Goal: Information Seeking & Learning: Learn about a topic

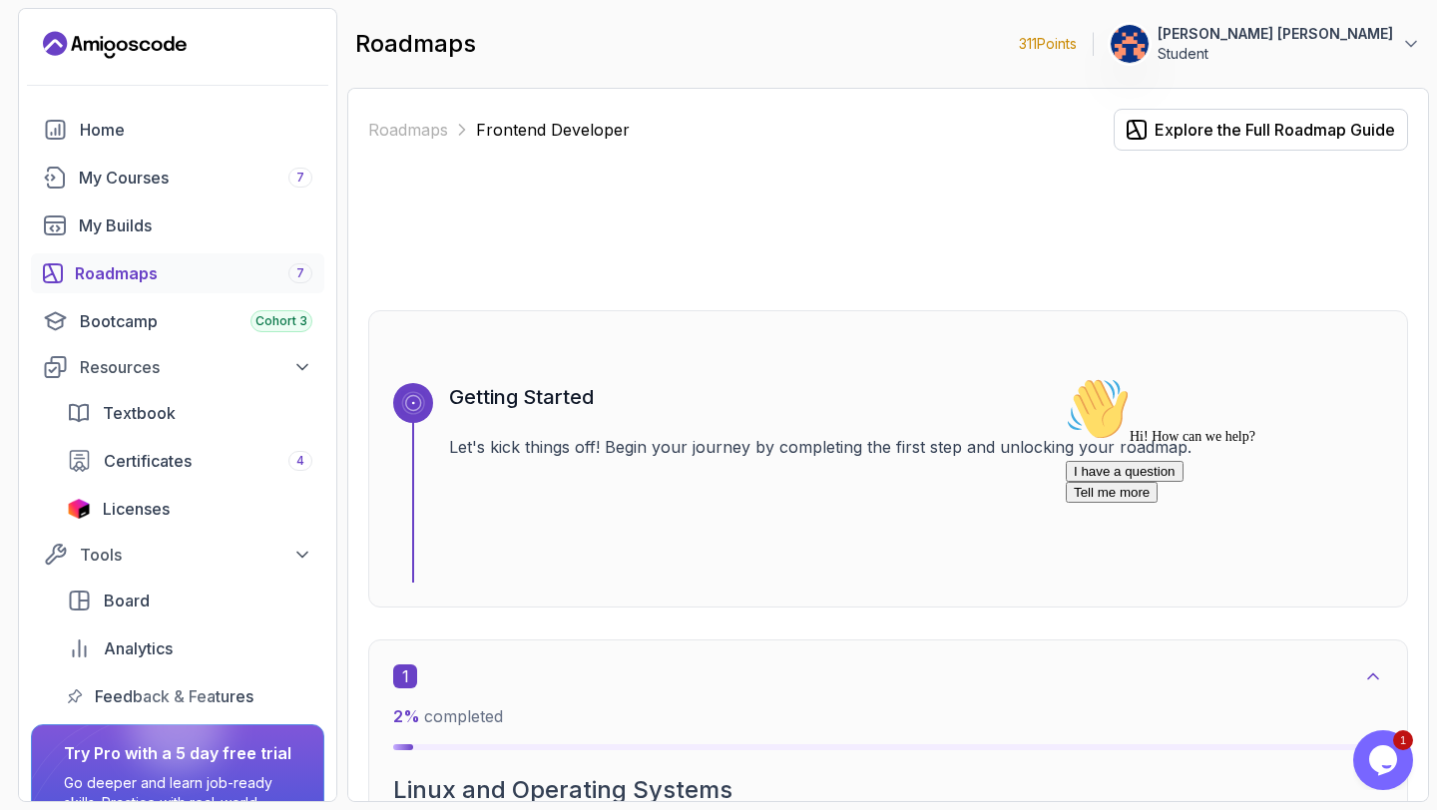
click at [1066, 377] on icon "Chat attention grabber" at bounding box center [1066, 377] width 0 height 0
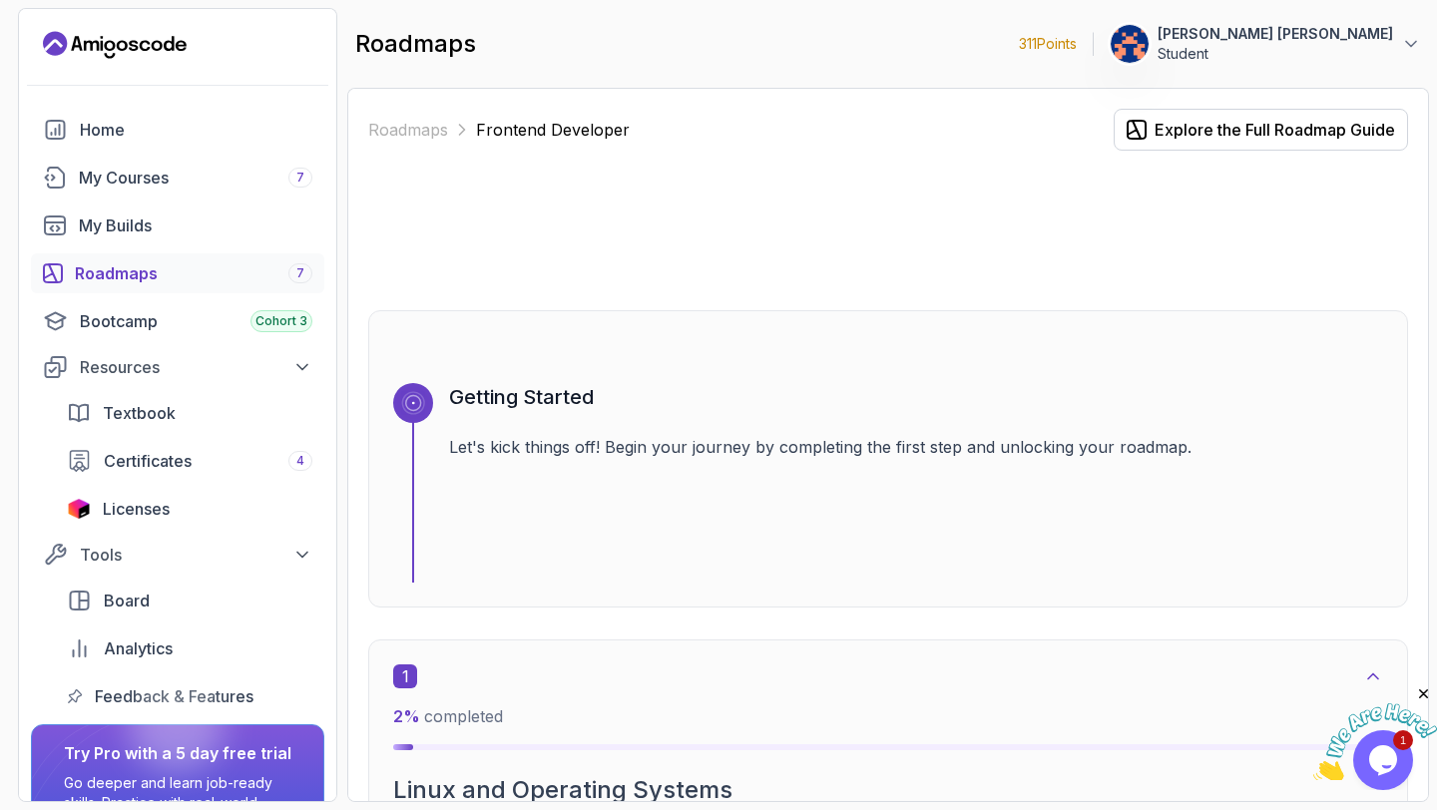
click at [145, 274] on div "Roadmaps 7" at bounding box center [194, 274] width 238 height 24
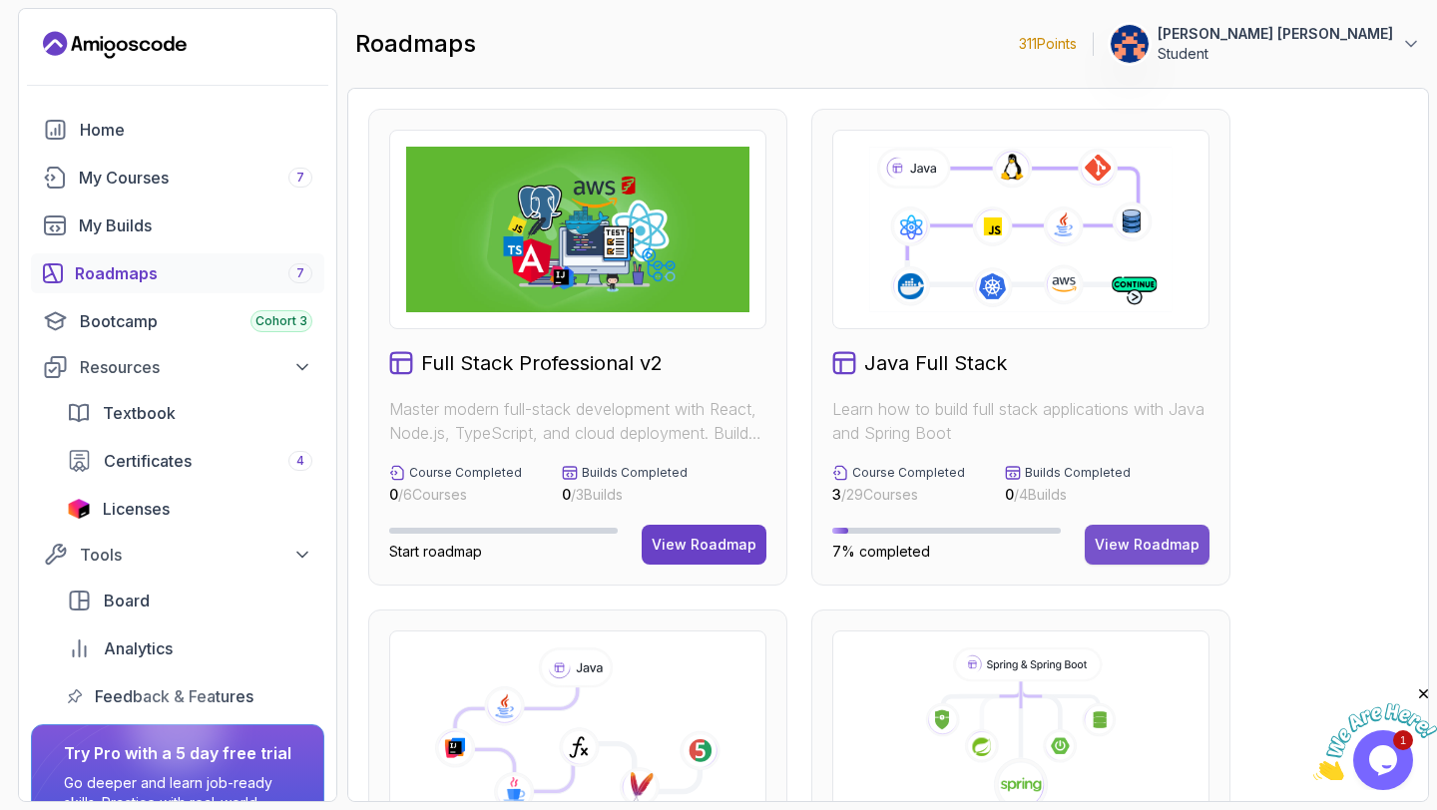
click at [1167, 546] on div "View Roadmap" at bounding box center [1147, 545] width 105 height 20
click at [1425, 693] on icon "Close" at bounding box center [1424, 695] width 18 height 18
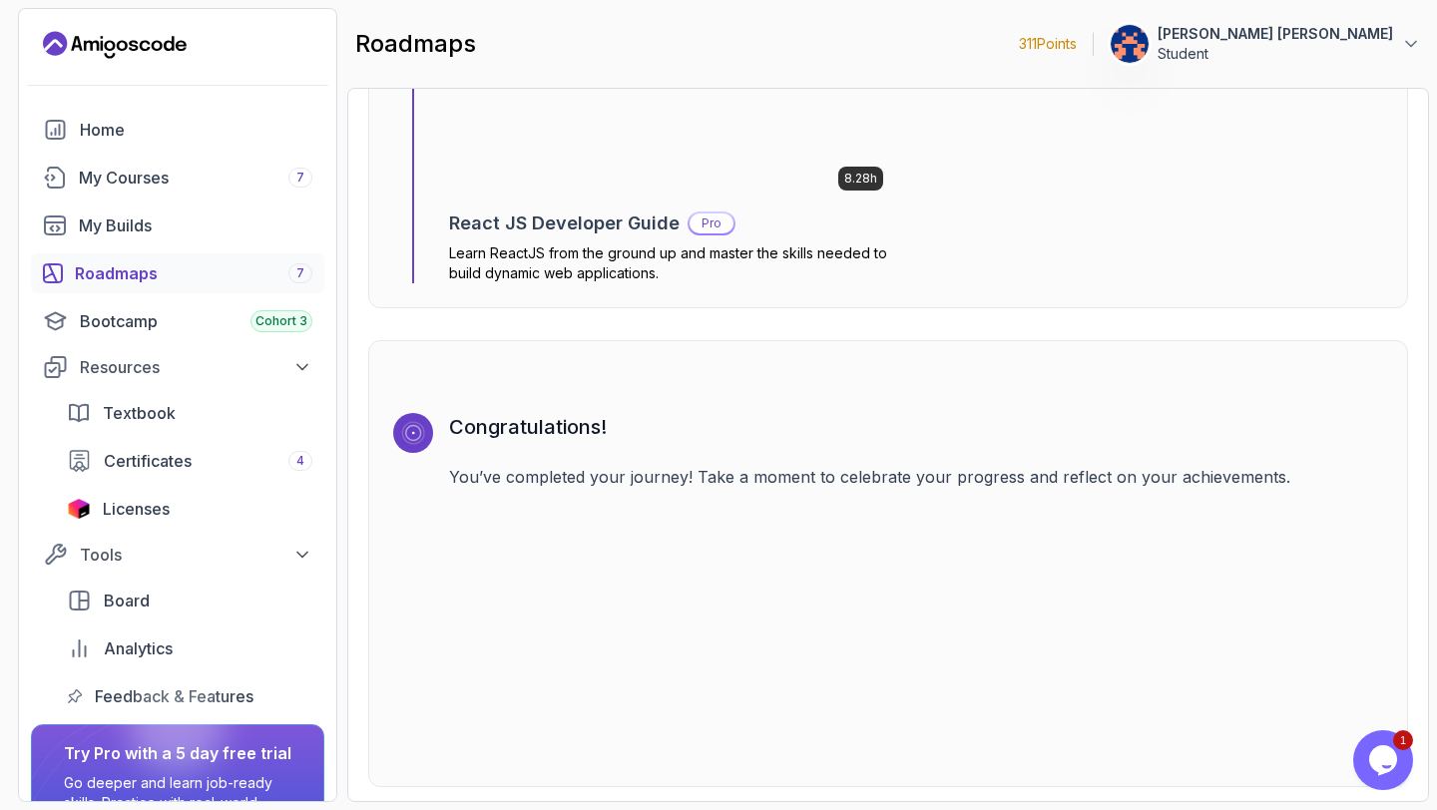
scroll to position [14557, 0]
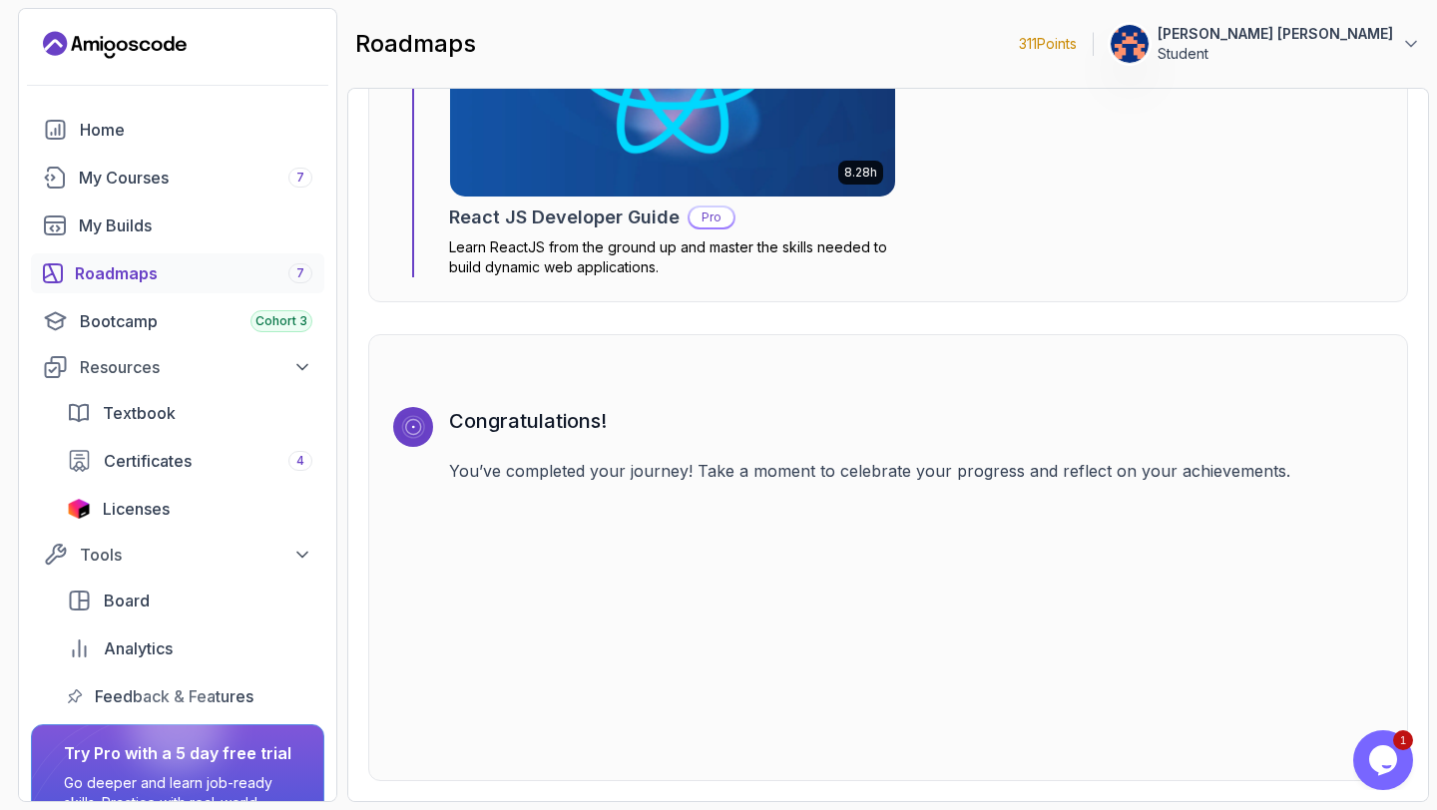
click at [479, 473] on p "You’ve completed your journey! Take a moment to celebrate your progress and ref…" at bounding box center [916, 471] width 934 height 24
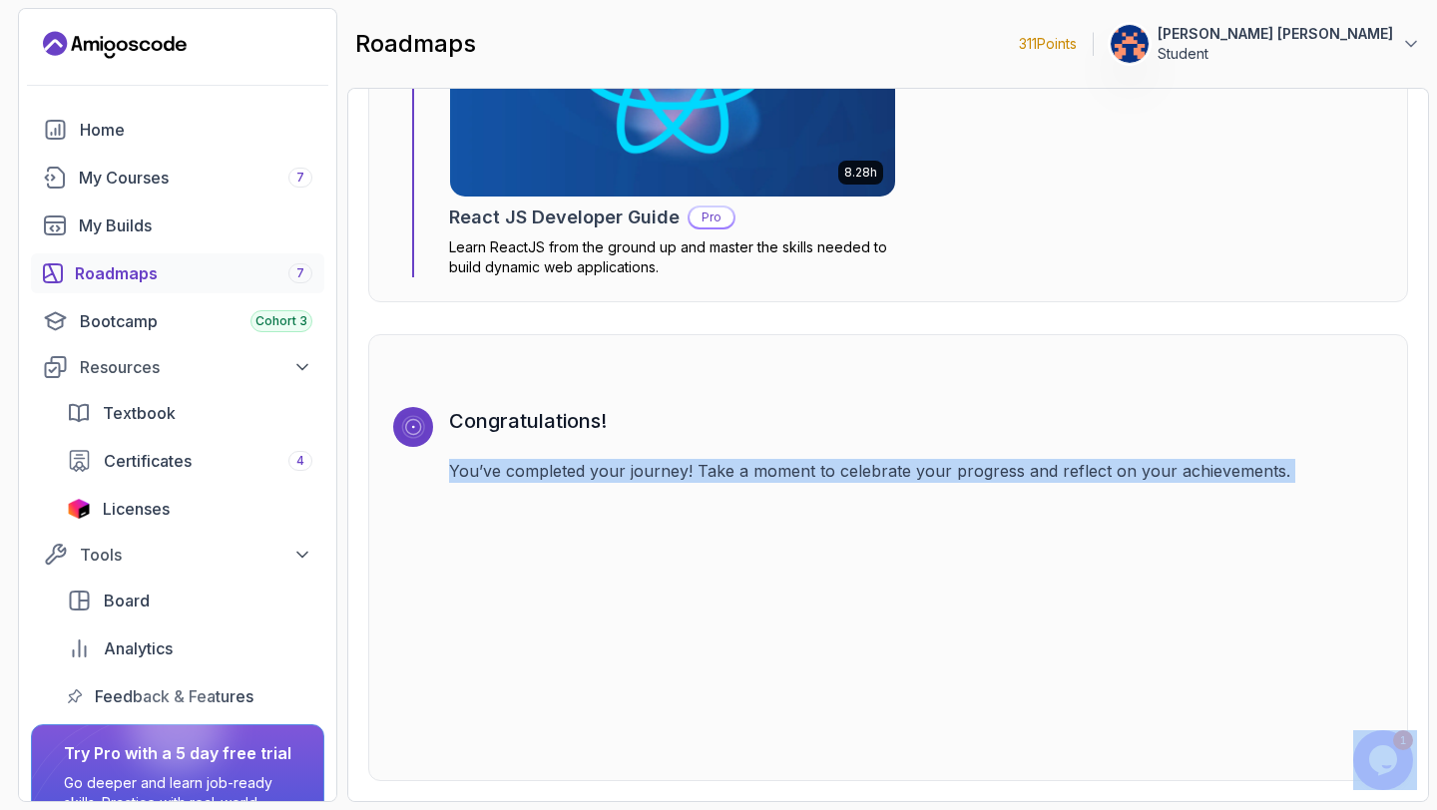
click at [552, 529] on div "Congratulations! You’ve completed your journey! Take a moment to celebrate your…" at bounding box center [916, 581] width 934 height 349
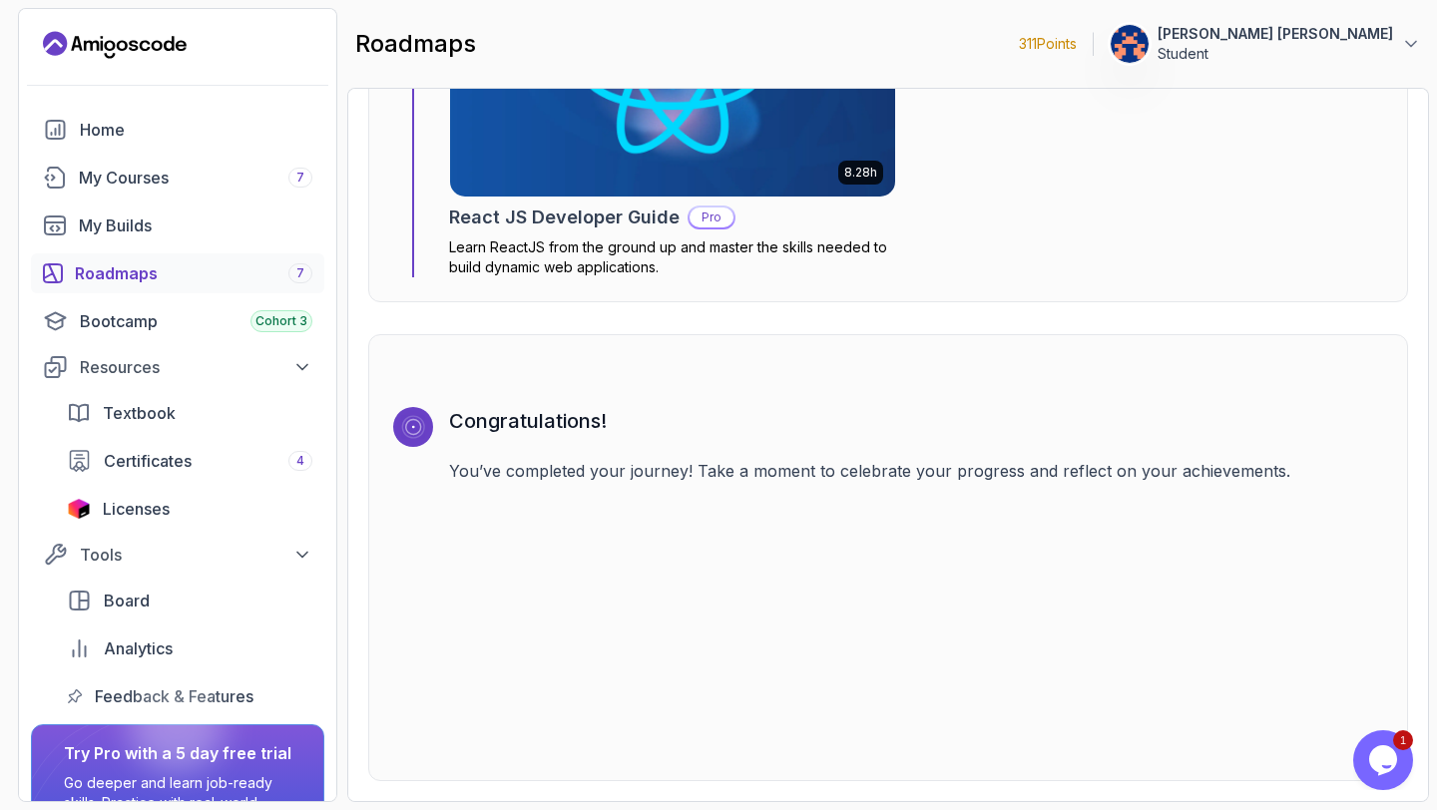
click at [459, 472] on p "You’ve completed your journey! Take a moment to celebrate your progress and ref…" at bounding box center [916, 471] width 934 height 24
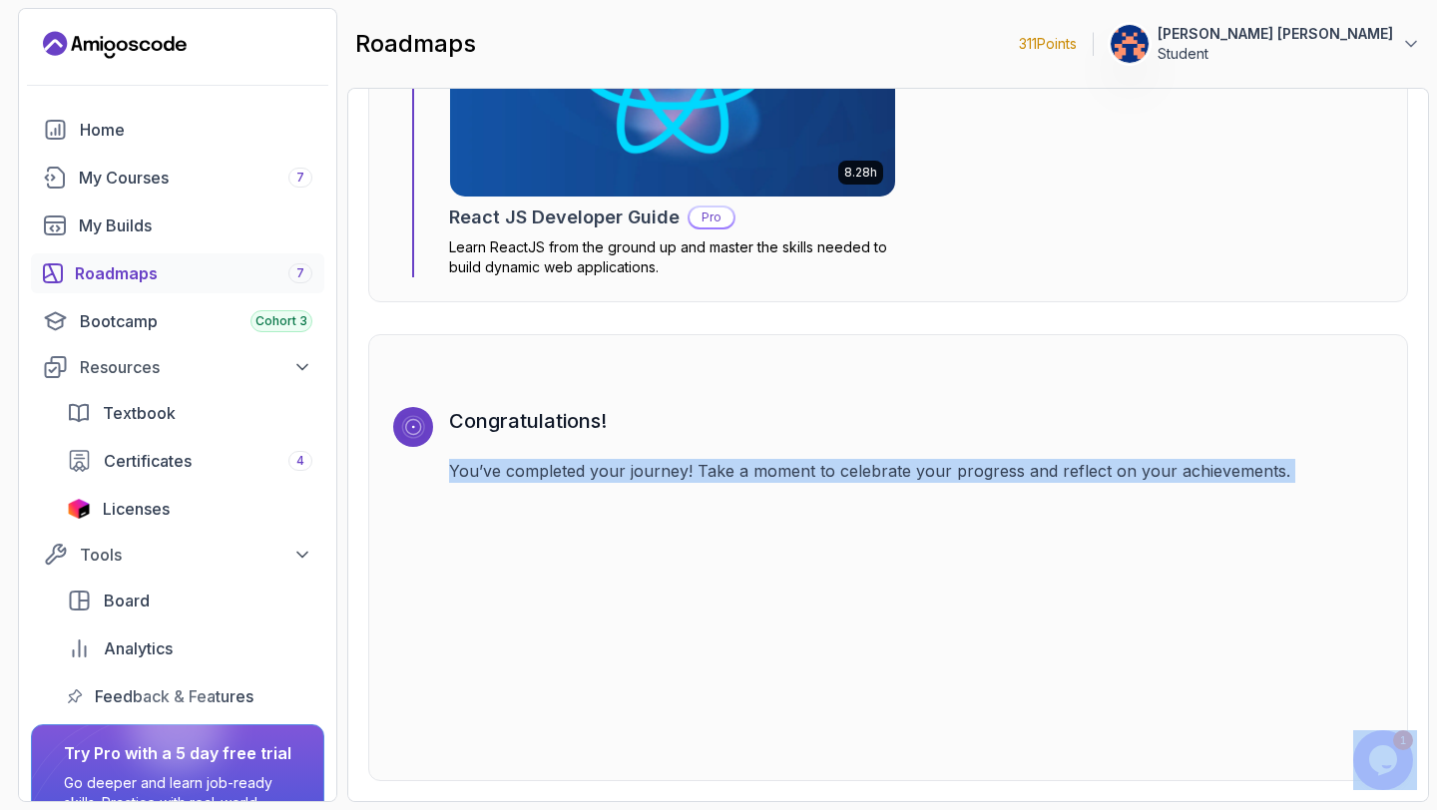
click at [534, 535] on div "Congratulations! You’ve completed your journey! Take a moment to celebrate your…" at bounding box center [916, 581] width 934 height 349
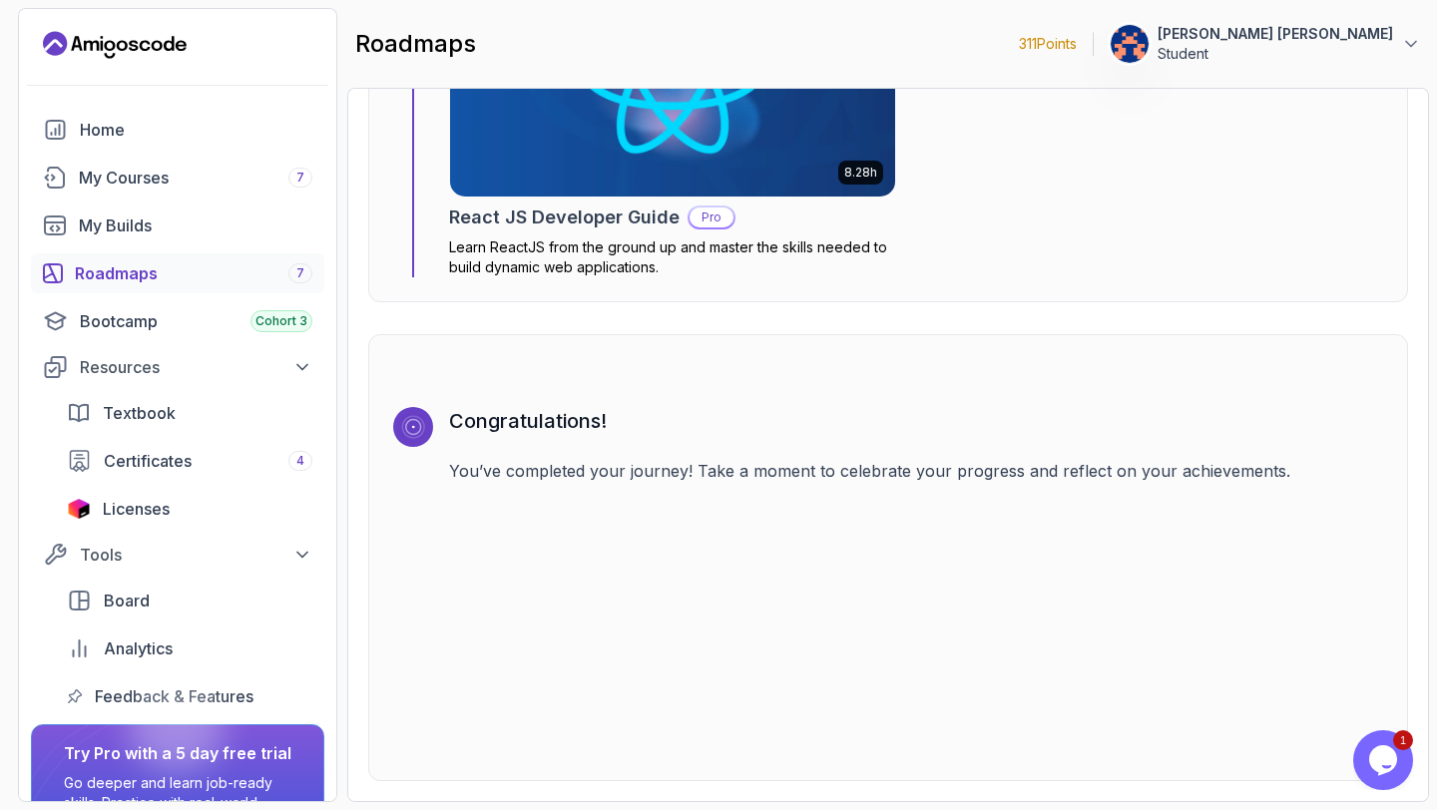
click at [455, 471] on p "You’ve completed your journey! Take a moment to celebrate your progress and ref…" at bounding box center [916, 471] width 934 height 24
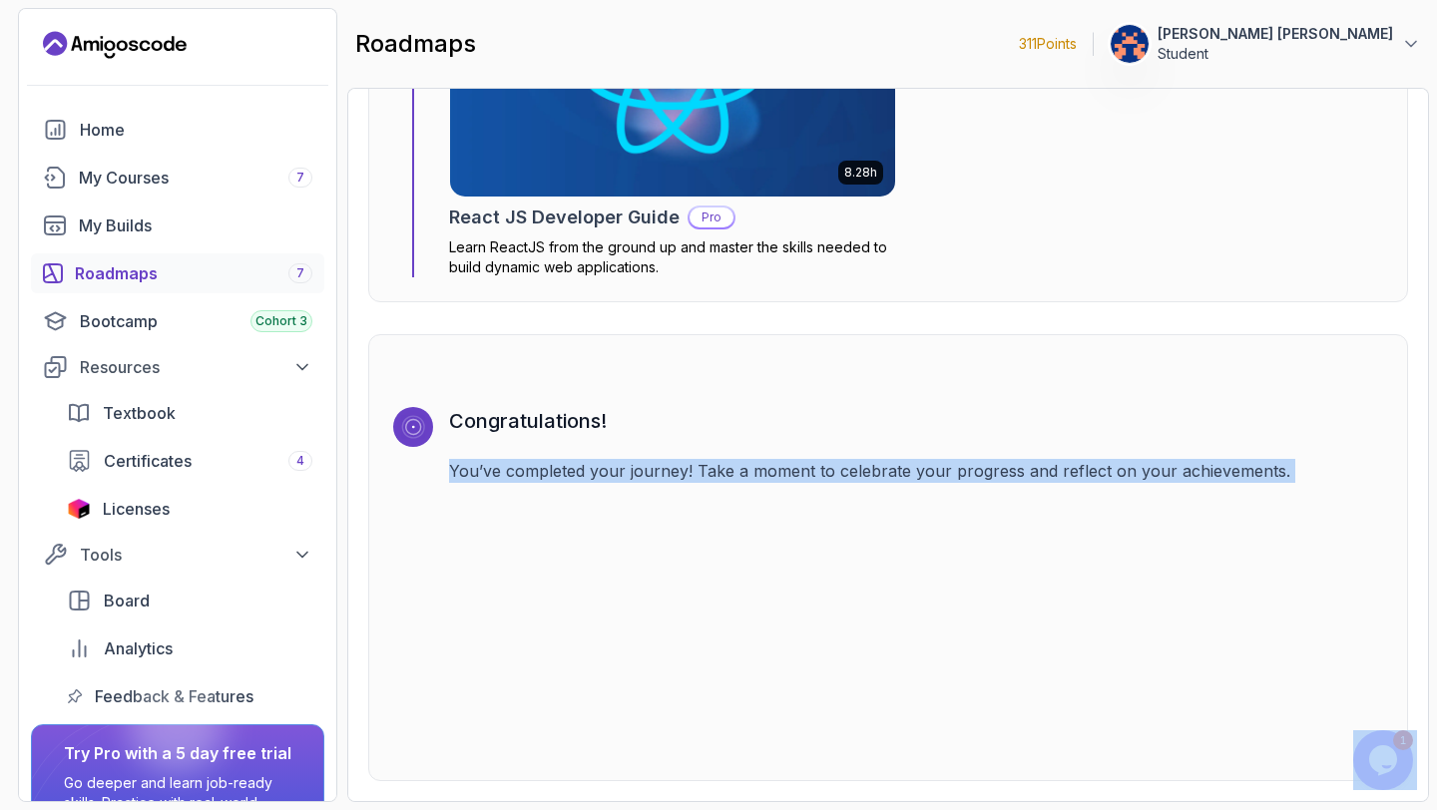
click at [571, 554] on div "Congratulations! You’ve completed your journey! Take a moment to celebrate your…" at bounding box center [916, 581] width 934 height 349
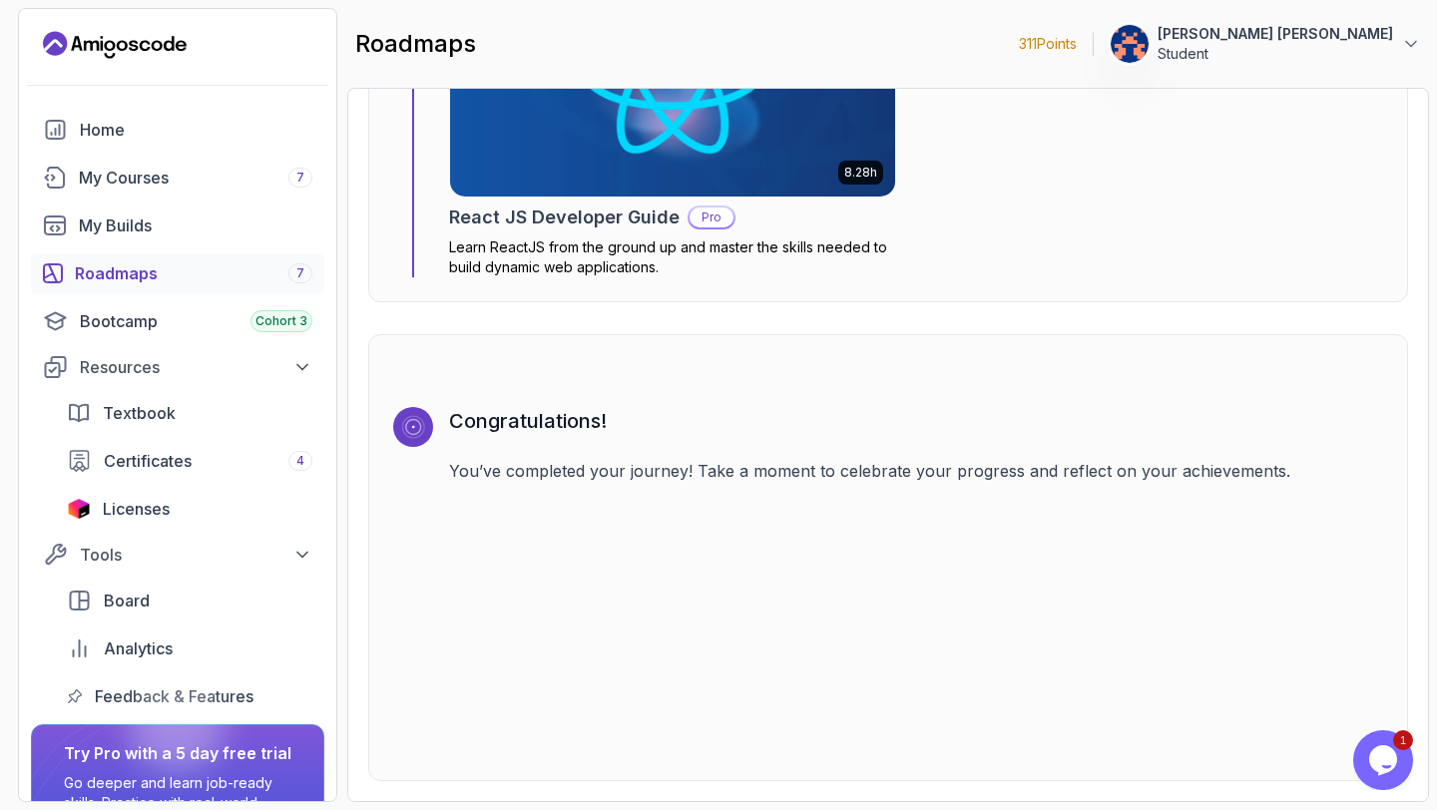
click at [1265, 470] on p "You’ve completed your journey! Take a moment to celebrate your progress and ref…" at bounding box center [916, 471] width 934 height 24
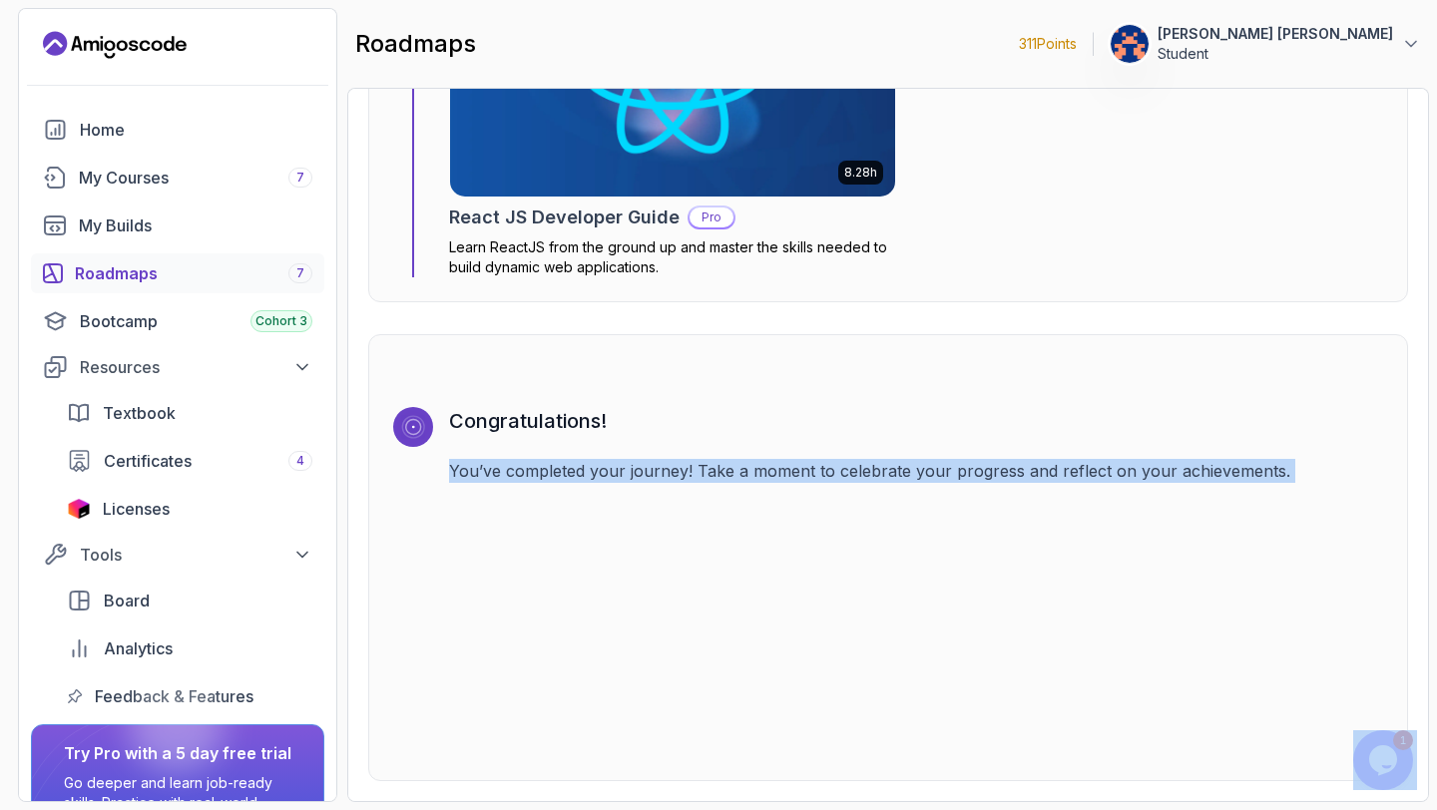
click at [1112, 533] on div "Congratulations! You’ve completed your journey! Take a moment to celebrate your…" at bounding box center [916, 581] width 934 height 349
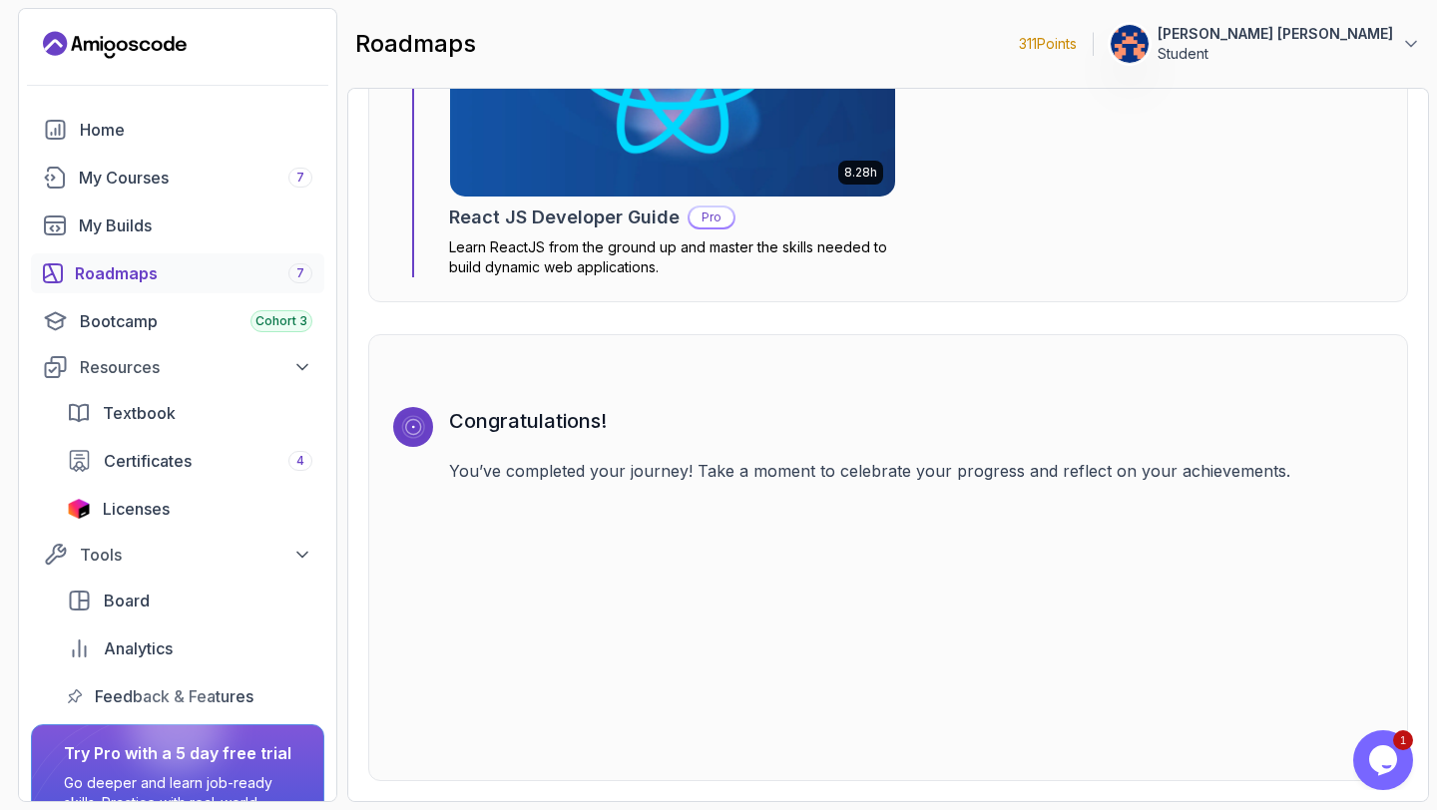
click at [423, 428] on div at bounding box center [413, 427] width 40 height 40
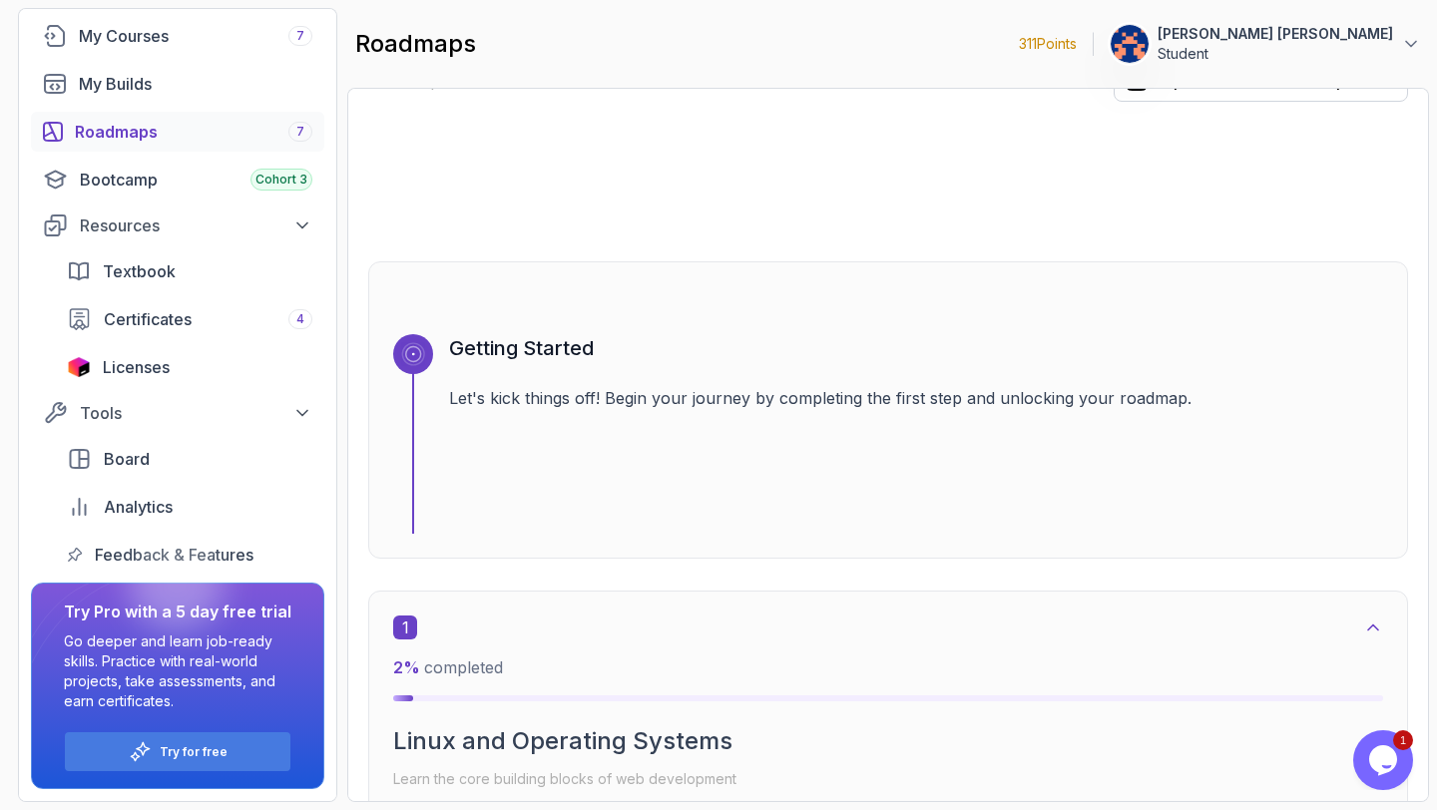
scroll to position [0, 0]
